Goal: Information Seeking & Learning: Learn about a topic

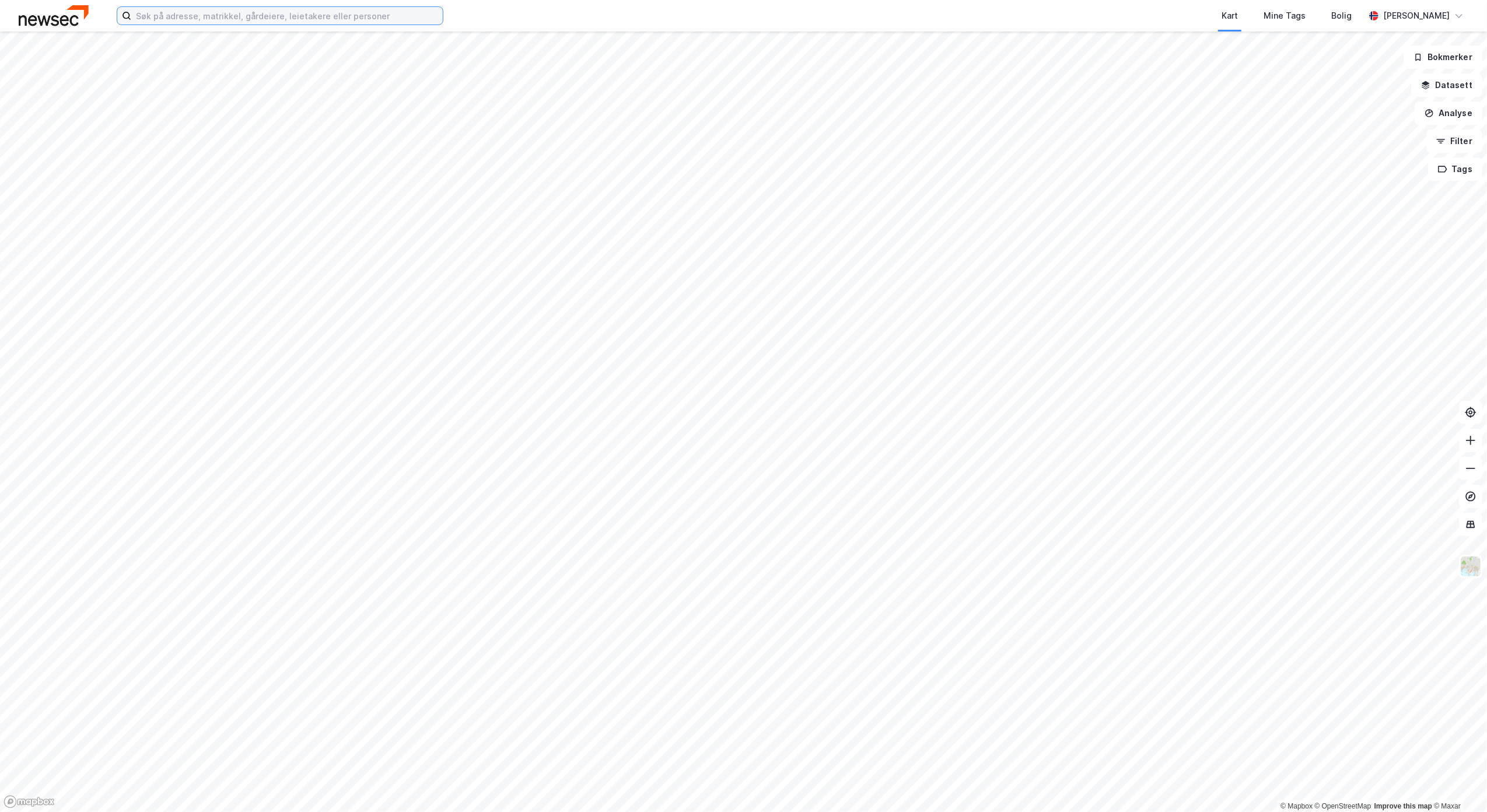
click at [319, 20] on input at bounding box center [287, 16] width 311 height 17
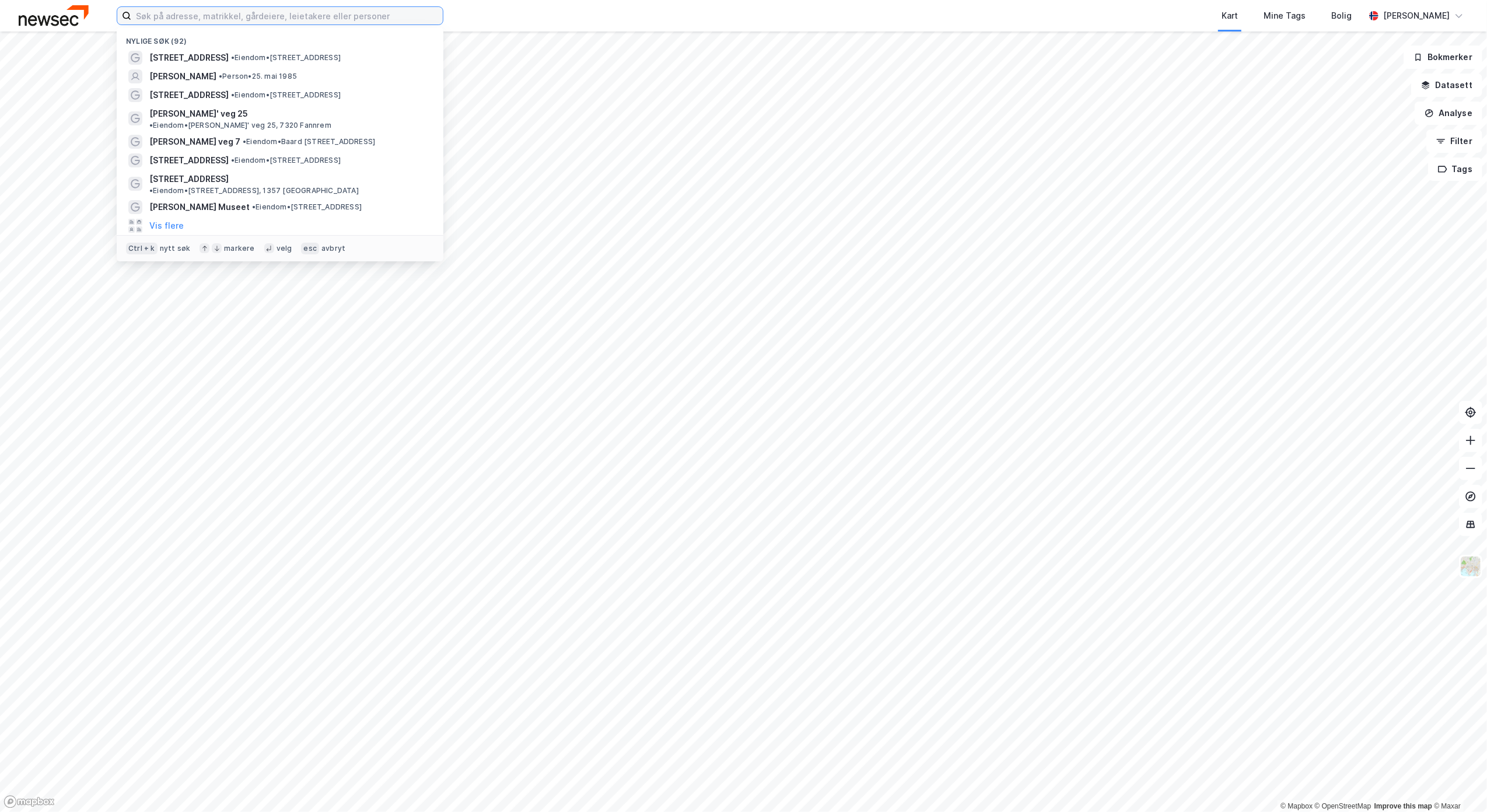
paste input "Strømsbusletta 61"
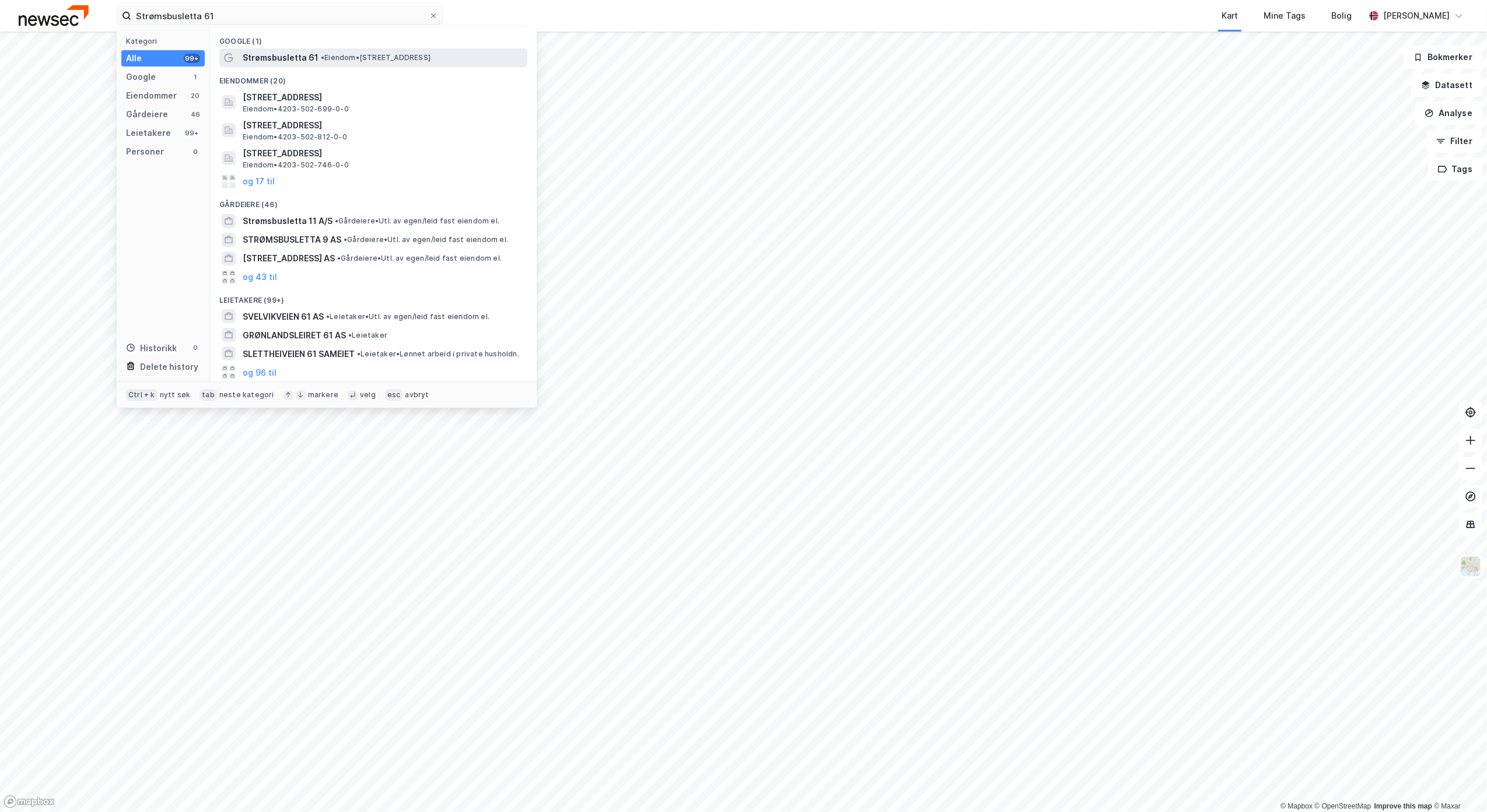
click at [300, 54] on span "Strømsbusletta 61" at bounding box center [281, 57] width 76 height 14
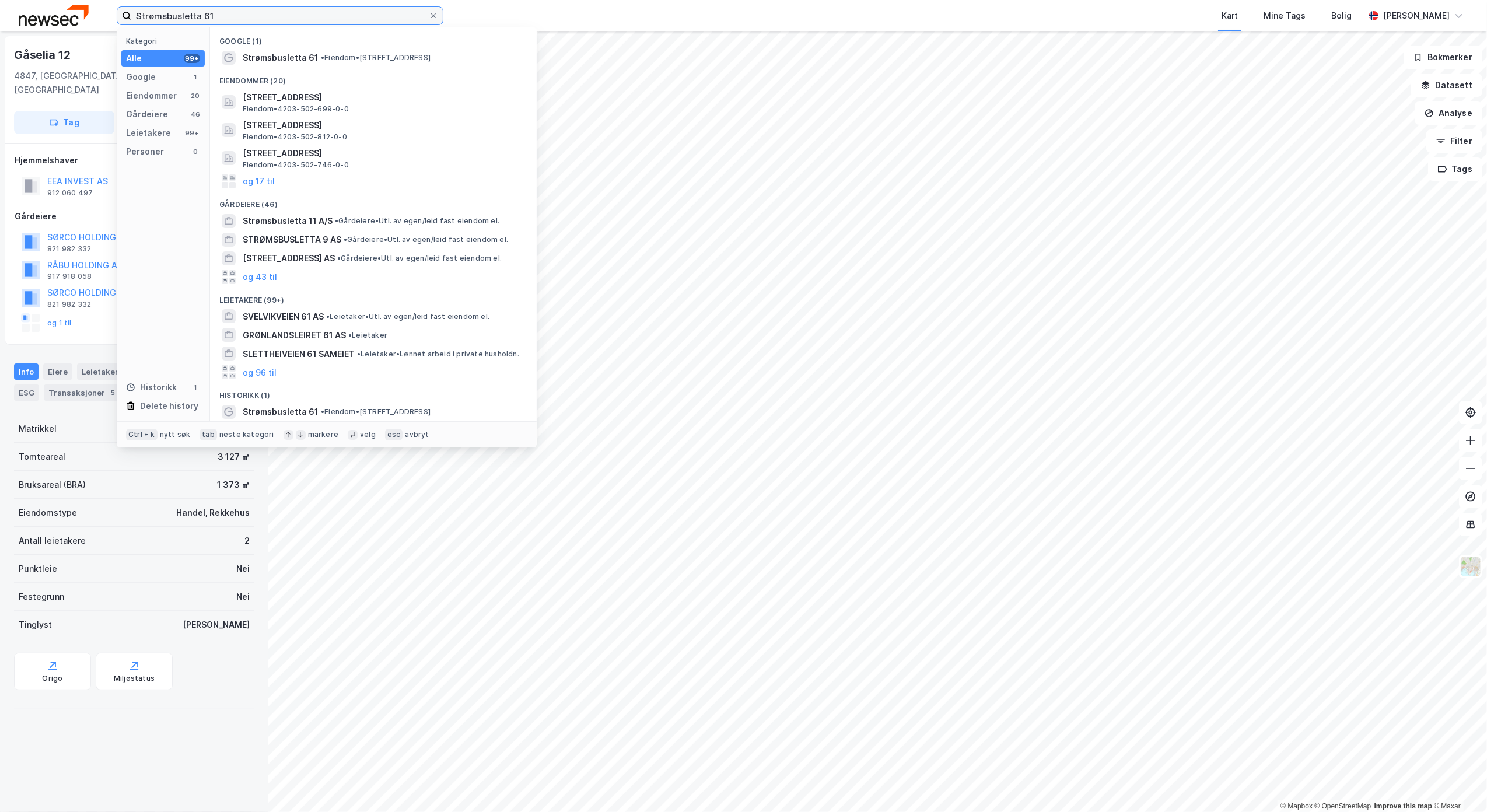
click at [246, 15] on input "Strømsbusletta 61" at bounding box center [280, 16] width 297 height 17
click at [255, 59] on span "Strømsbusletta 61" at bounding box center [281, 57] width 76 height 14
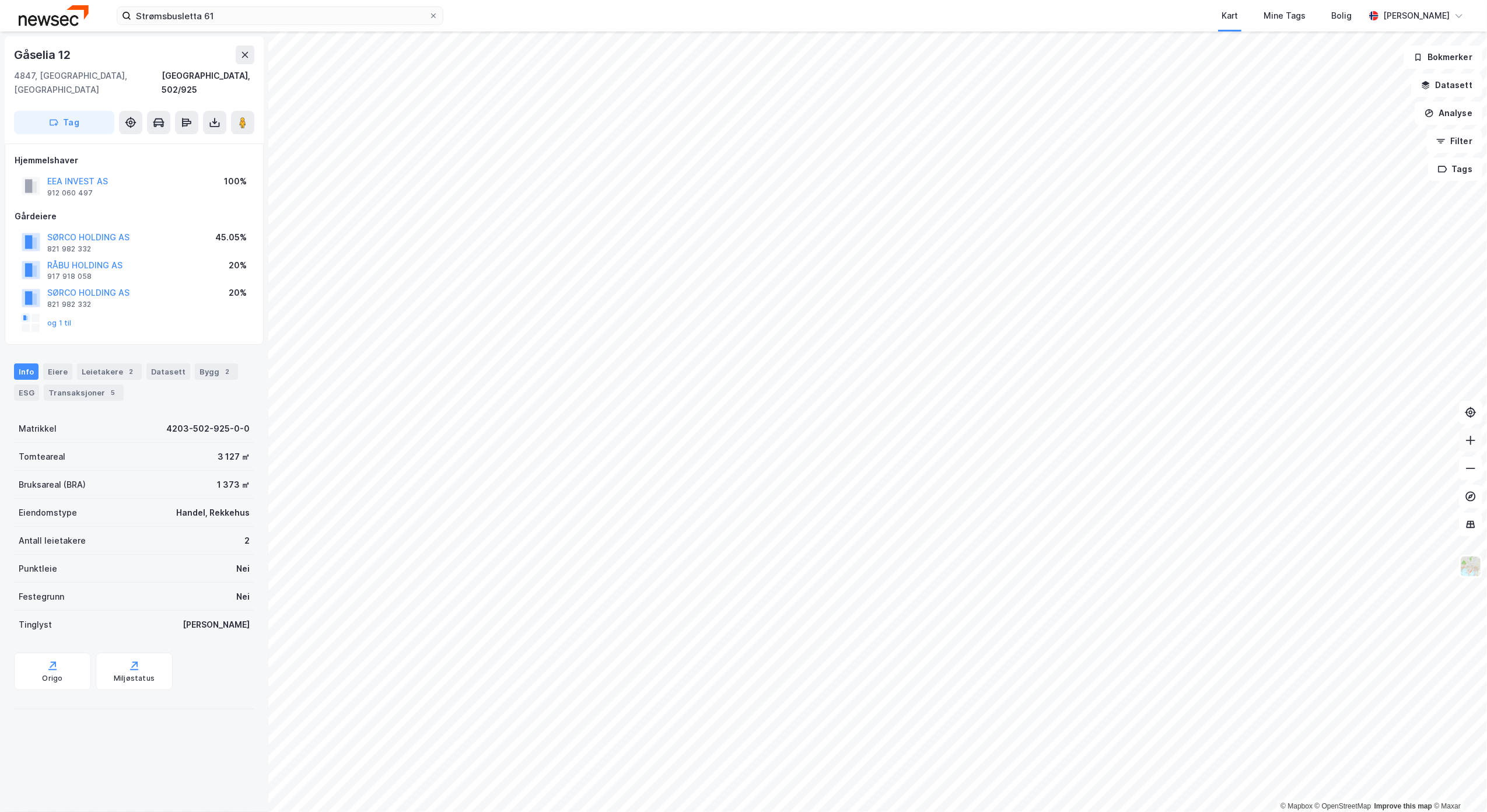
click at [1472, 440] on icon at bounding box center [1471, 440] width 9 height 1
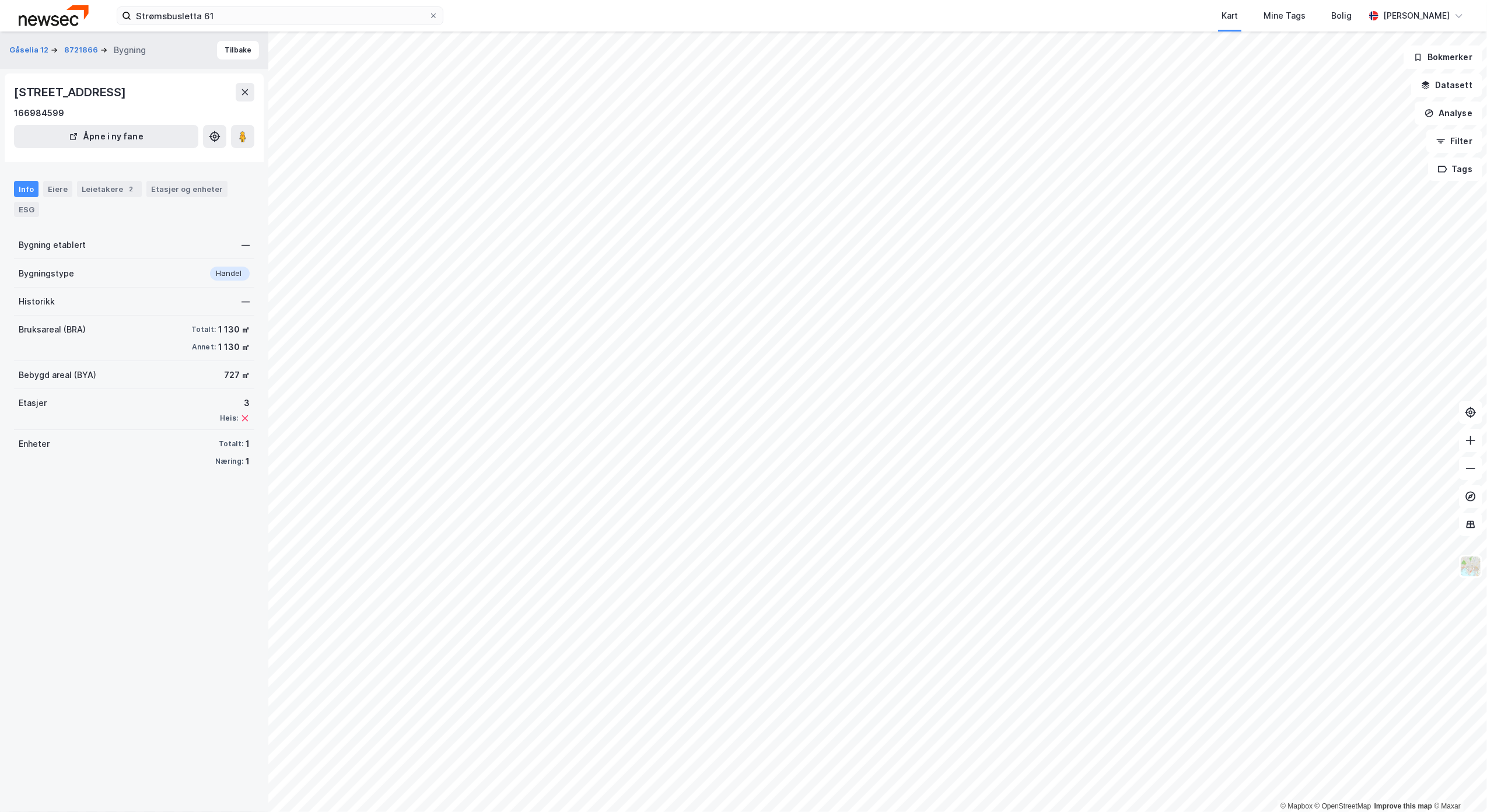
click at [592, 20] on div "Kart Mine Tags Bolig" at bounding box center [932, 15] width 865 height 31
click at [313, 19] on input "Strømsbusletta 61" at bounding box center [280, 16] width 297 height 17
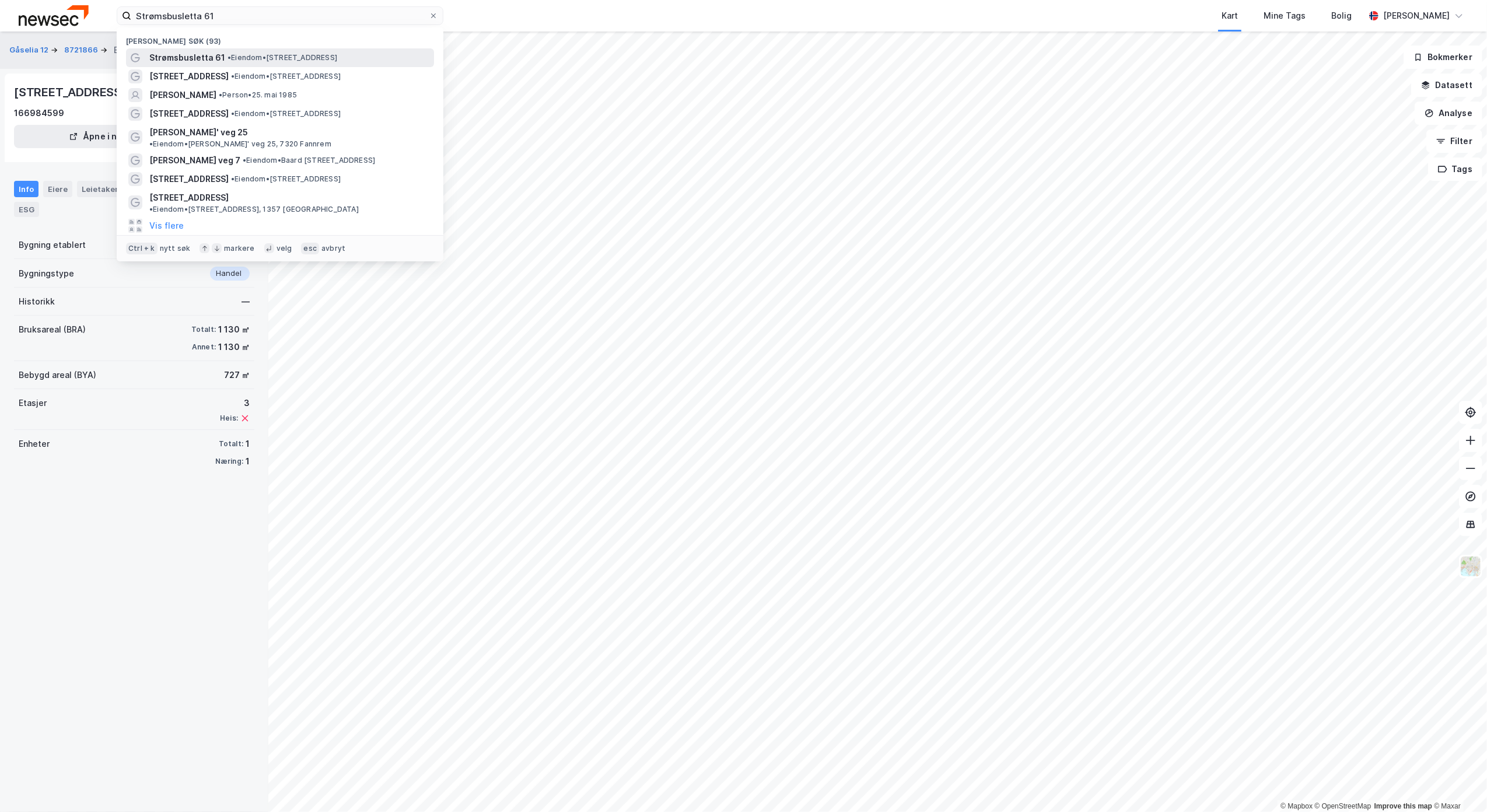
click at [188, 59] on span "Strømsbusletta 61" at bounding box center [187, 57] width 76 height 14
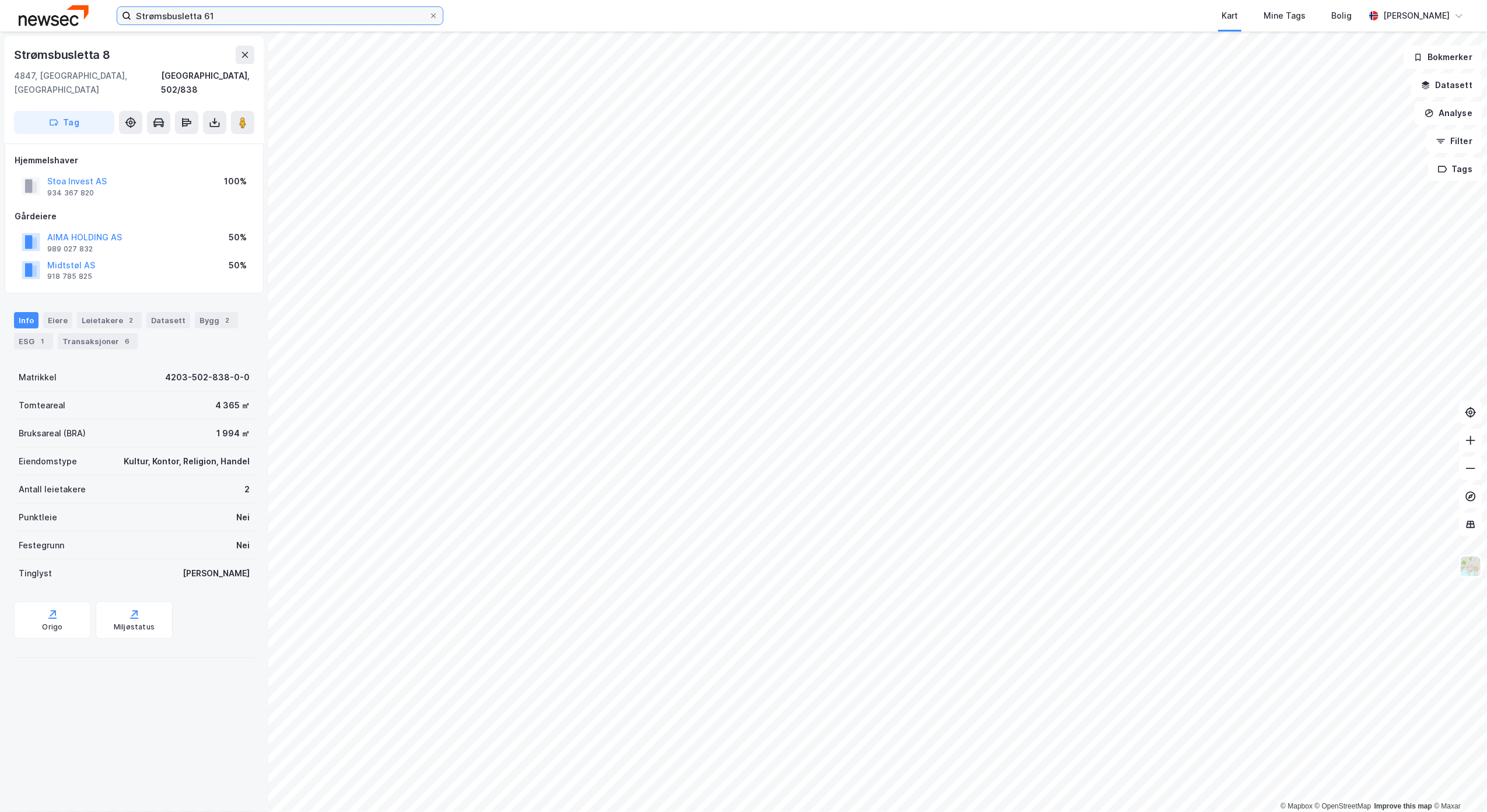
click at [276, 17] on input "Strømsbusletta 61" at bounding box center [280, 16] width 297 height 17
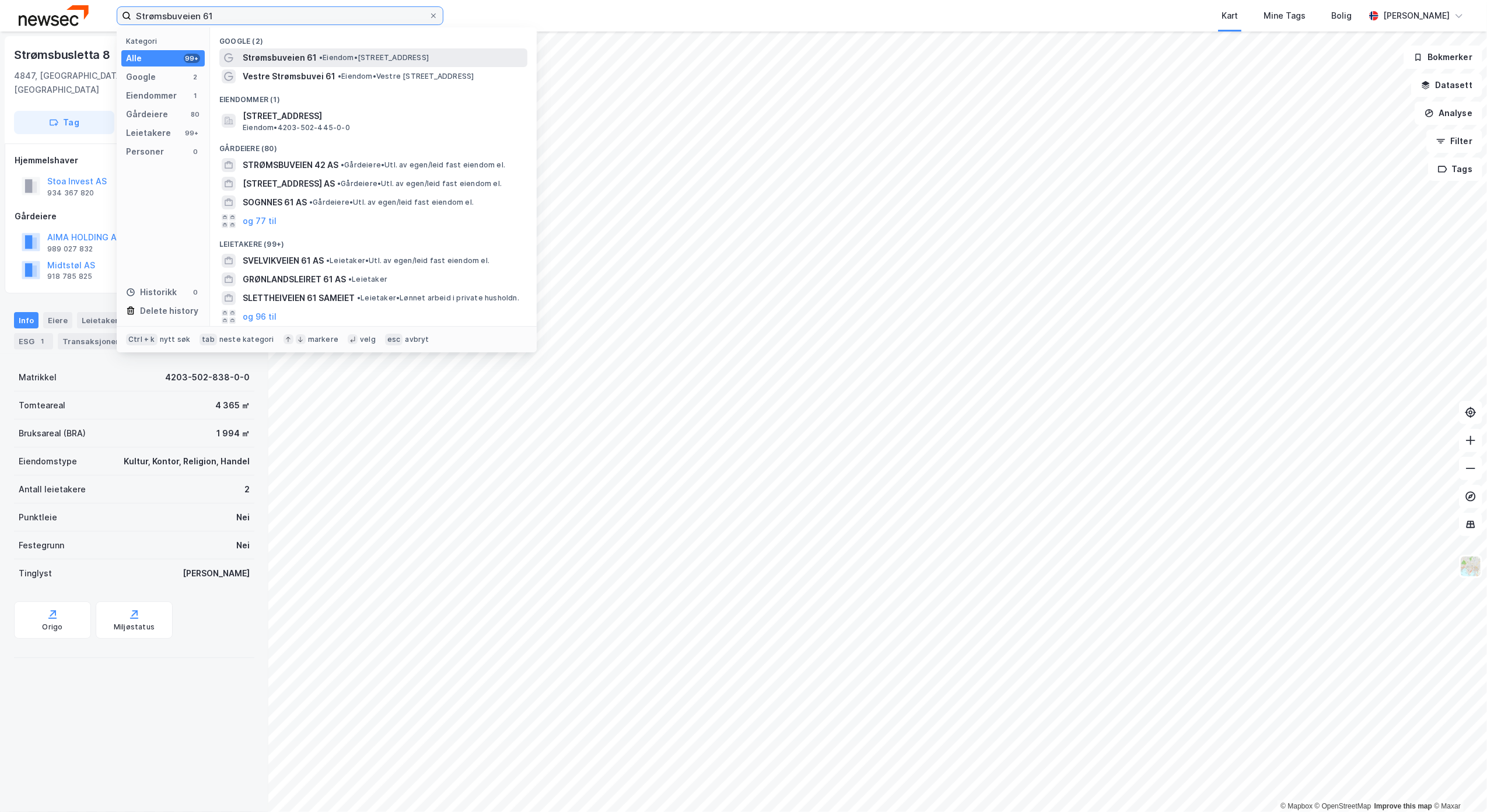
type input "Strømsbuveien 61"
click at [295, 57] on span "Strømsbuveien 61" at bounding box center [279, 57] width 74 height 14
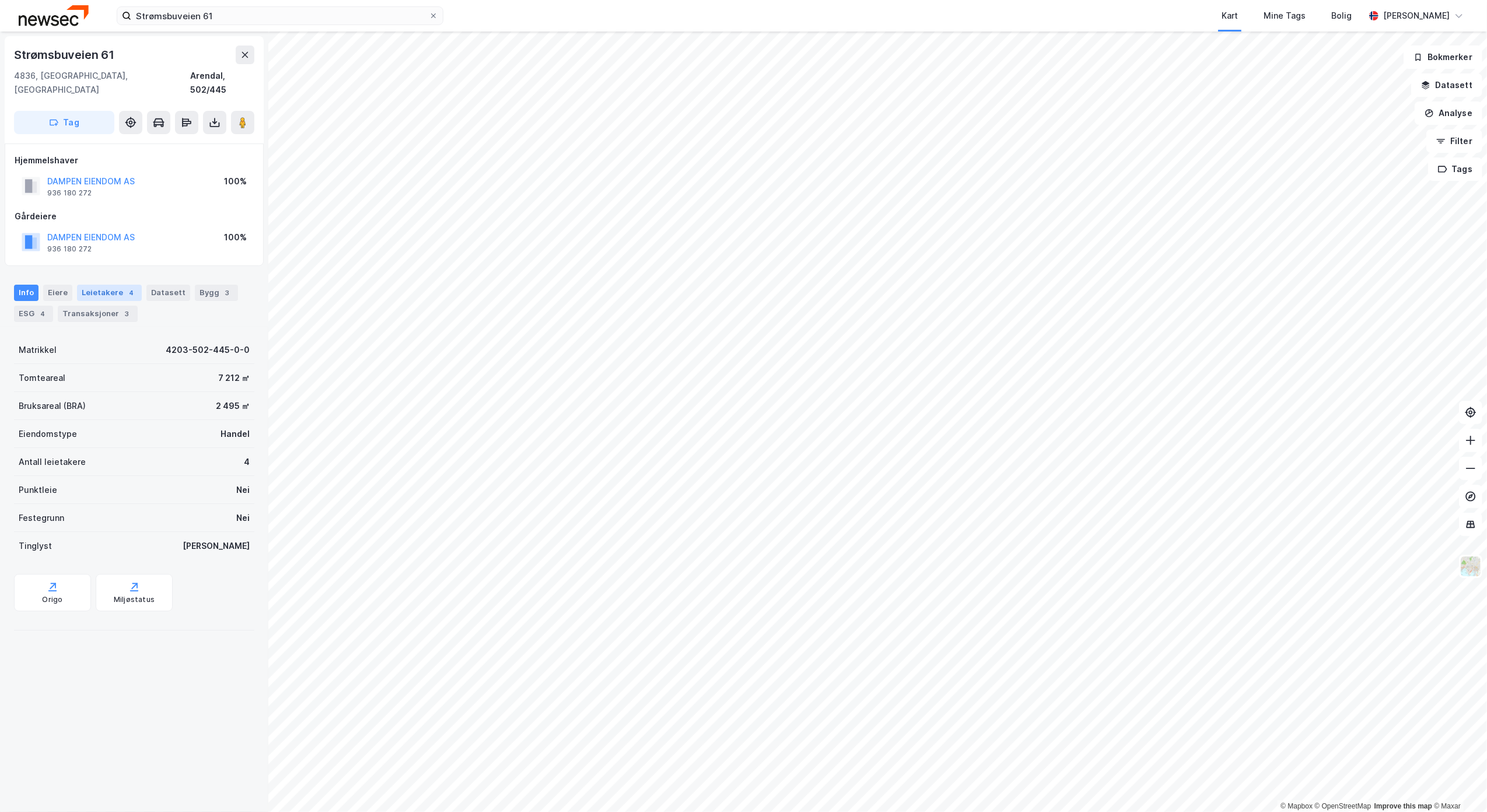
click at [101, 284] on div "Leietakere 4" at bounding box center [109, 292] width 65 height 17
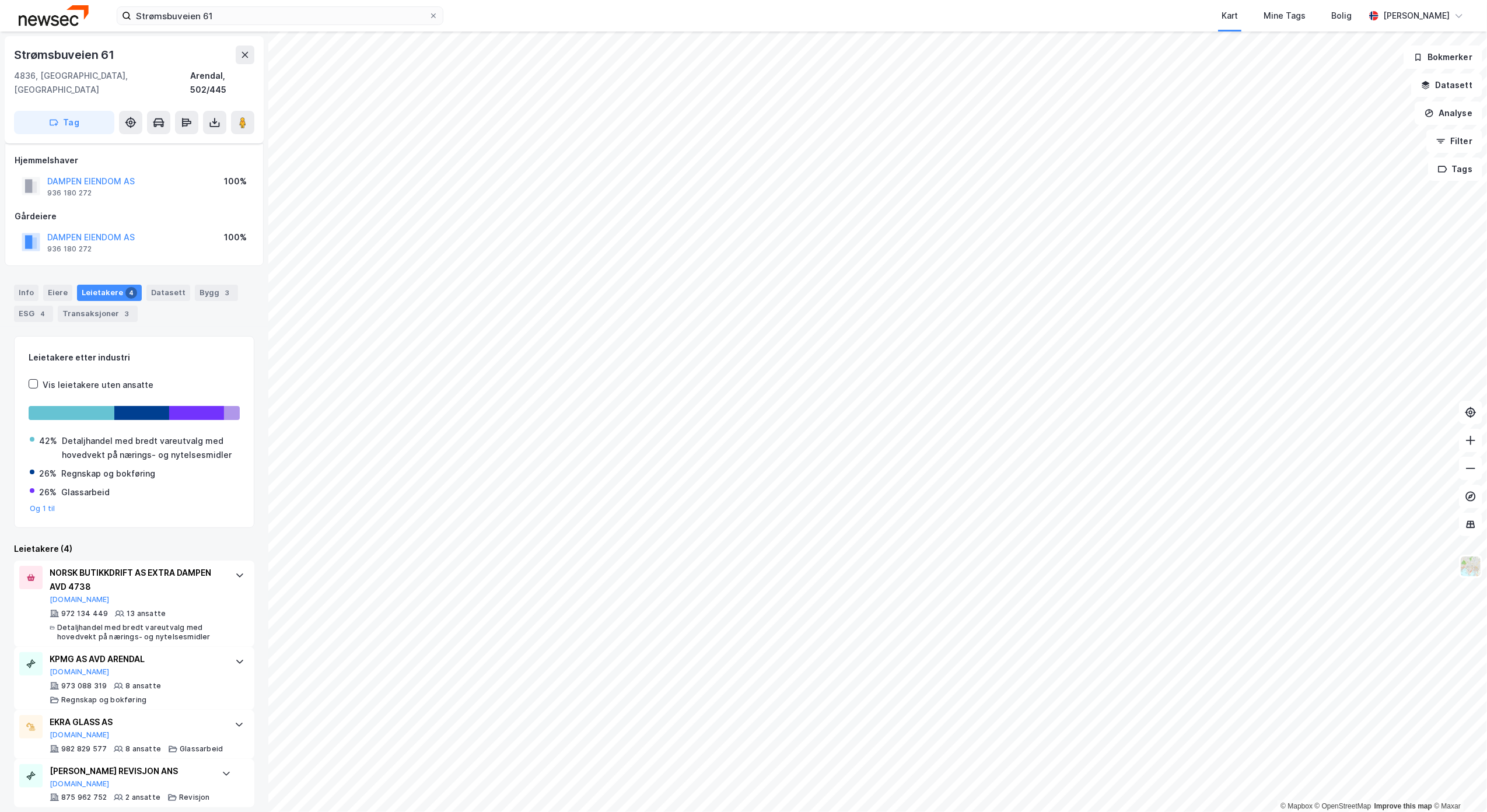
scroll to position [12, 0]
